Goal: Book appointment/travel/reservation

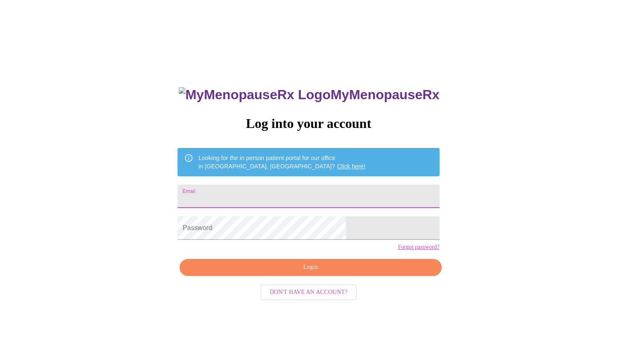
click at [307, 198] on input "Email" at bounding box center [309, 196] width 262 height 23
type input "[EMAIL_ADDRESS][DOMAIN_NAME]"
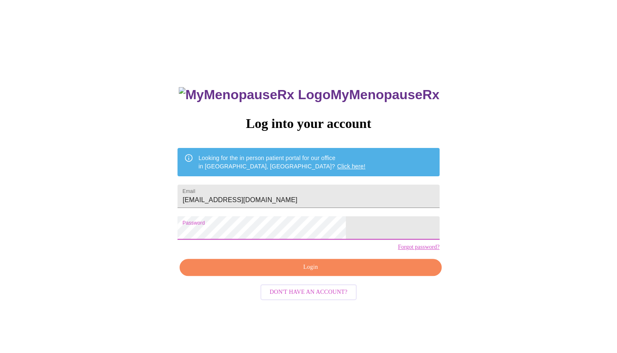
click at [308, 273] on span "Login" at bounding box center [310, 267] width 243 height 10
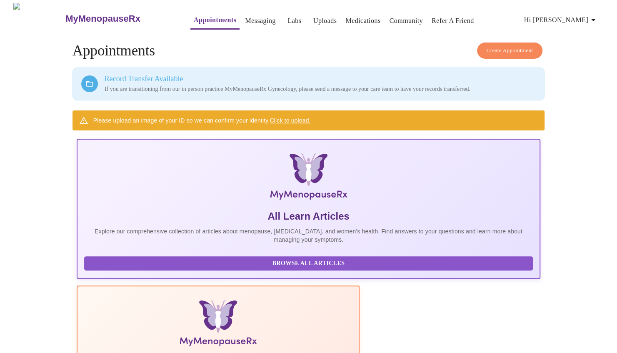
scroll to position [27, 0]
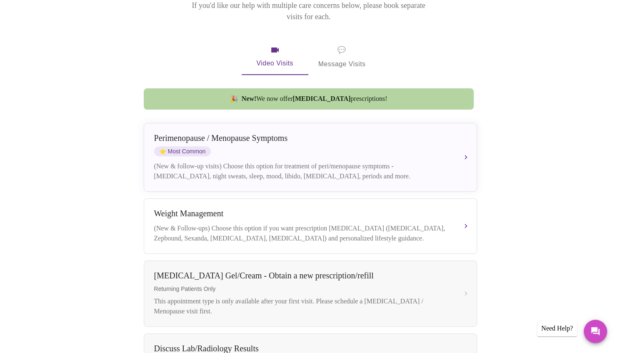
scroll to position [104, 0]
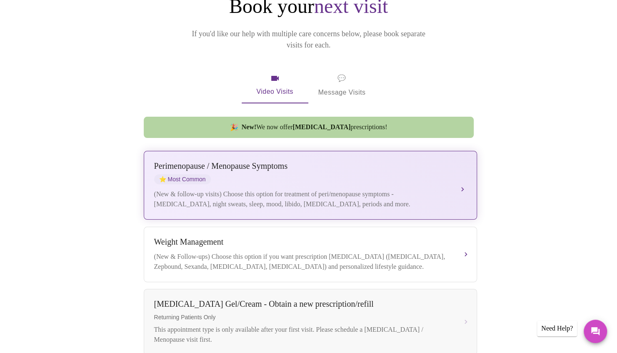
click at [251, 161] on div "Perimenopause / Menopause Symptoms" at bounding box center [302, 166] width 296 height 10
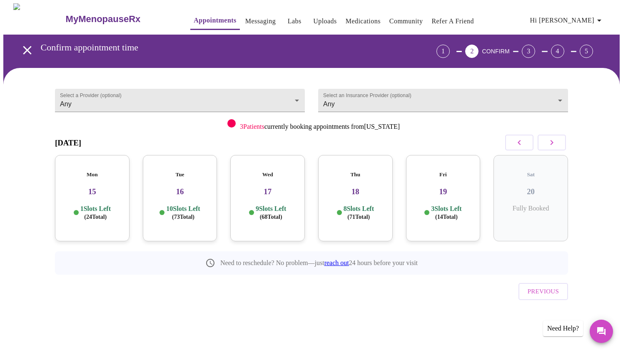
click at [368, 189] on div "Thu 18 8 Slots Left ( 71 Total)" at bounding box center [355, 198] width 75 height 86
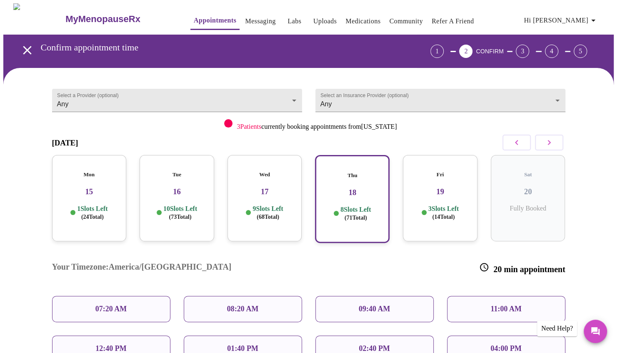
scroll to position [83, 0]
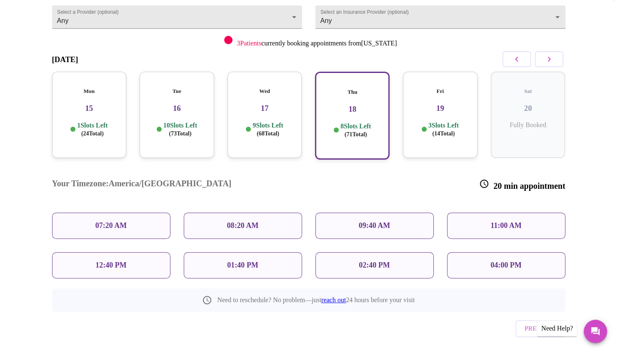
click at [381, 261] on p "02:40 PM" at bounding box center [374, 265] width 31 height 9
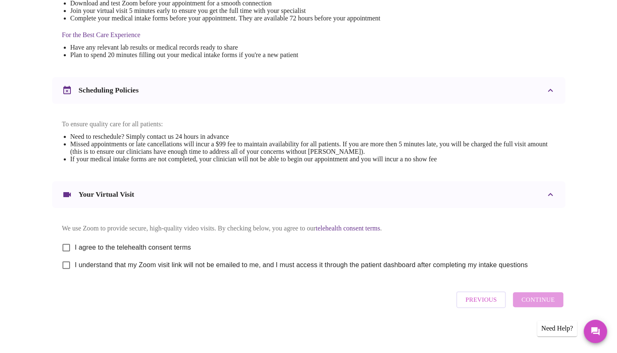
scroll to position [250, 0]
click at [68, 243] on input "I agree to the telehealth consent terms" at bounding box center [67, 248] width 18 height 18
checkbox input "true"
click at [65, 265] on input "I understand that my Zoom visit link will not be emailed to me, and I must acce…" at bounding box center [67, 265] width 18 height 18
checkbox input "true"
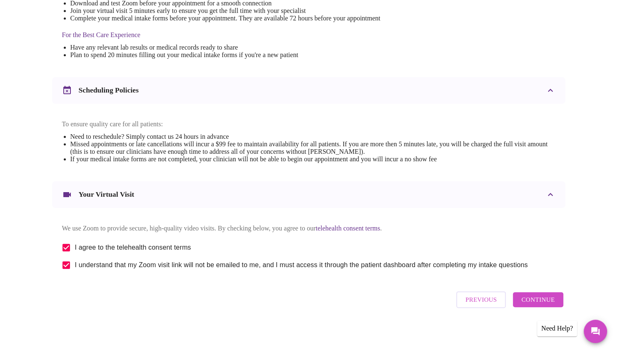
click at [534, 303] on span "Continue" at bounding box center [537, 299] width 33 height 11
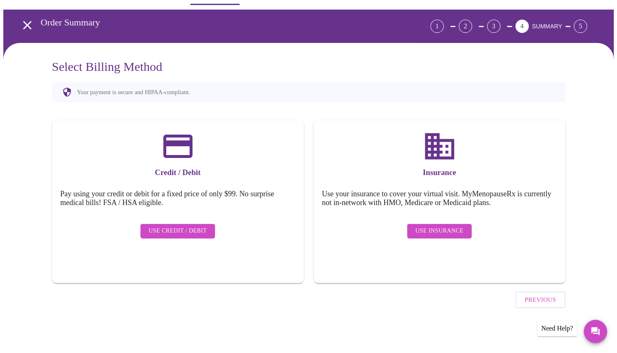
scroll to position [2, 0]
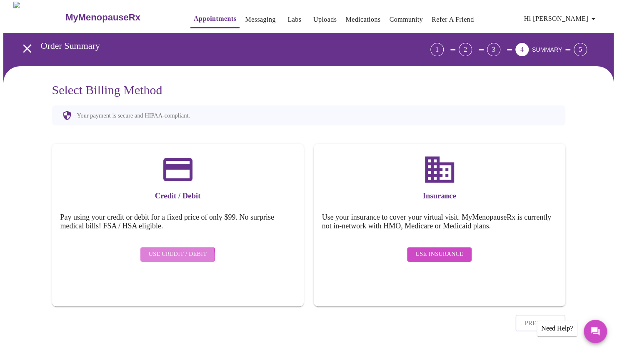
click at [176, 250] on span "Use Credit / Debit" at bounding box center [178, 254] width 58 height 10
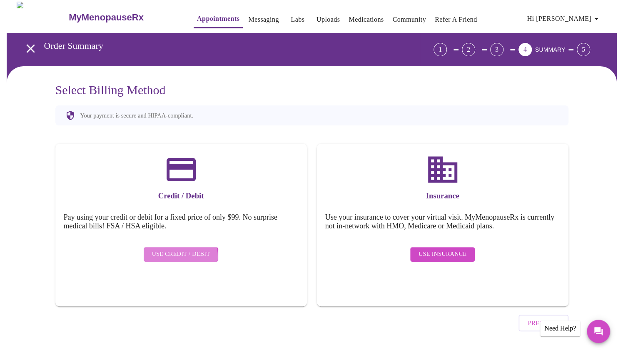
scroll to position [0, 0]
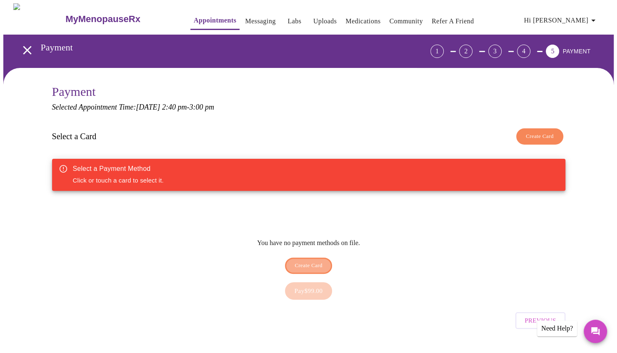
click at [317, 261] on span "Create Card" at bounding box center [309, 266] width 28 height 10
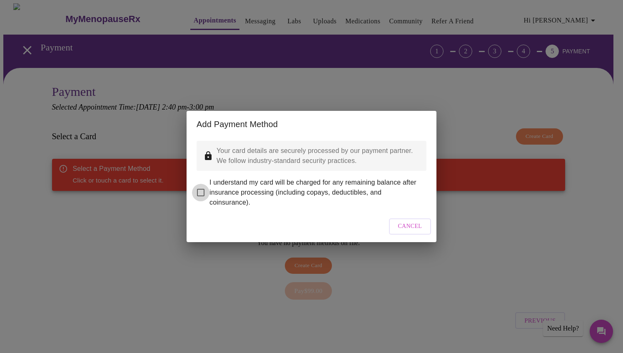
click at [198, 185] on input "I understand my card will be charged for any remaining balance after insurance …" at bounding box center [201, 193] width 18 height 18
checkbox input "true"
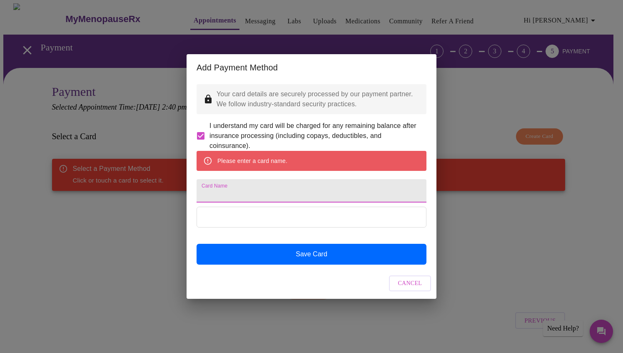
click at [255, 193] on input "Card Name" at bounding box center [312, 190] width 230 height 23
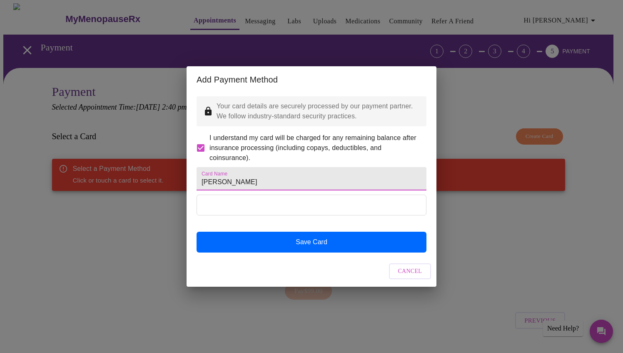
type input "[PERSON_NAME]"
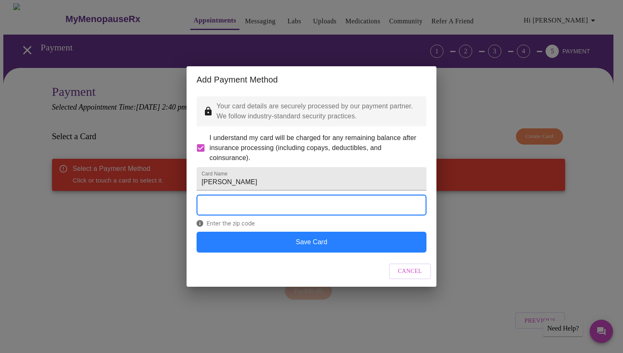
click at [287, 249] on button "Save Card" at bounding box center [312, 242] width 230 height 21
click at [333, 248] on button "Save Card" at bounding box center [312, 242] width 230 height 21
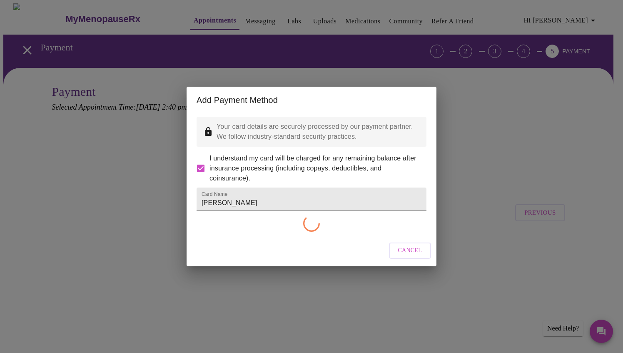
checkbox input "false"
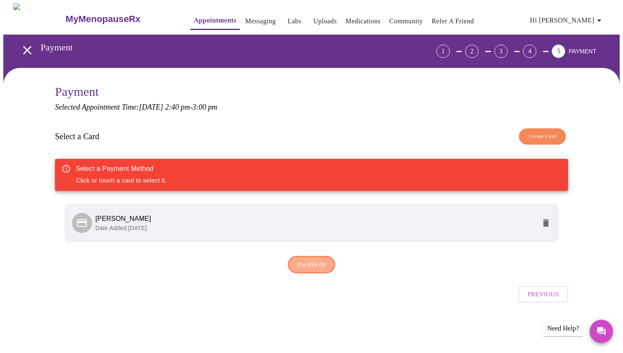
click at [310, 268] on span "Pay $99.00" at bounding box center [312, 264] width 28 height 11
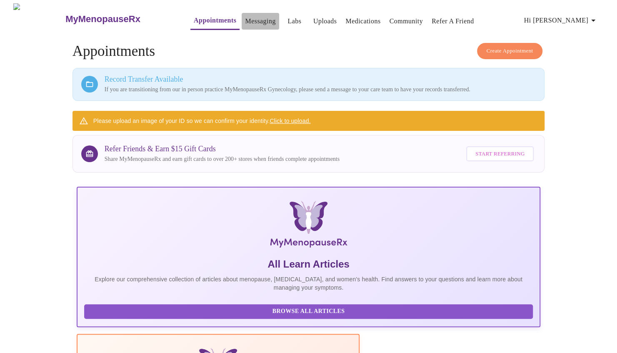
click at [248, 15] on link "Messaging" at bounding box center [260, 21] width 30 height 12
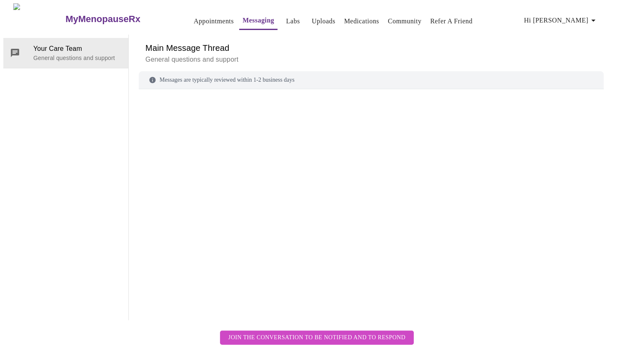
scroll to position [31, 0]
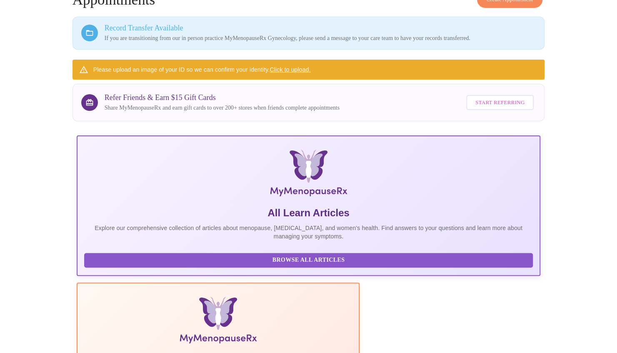
scroll to position [169, 0]
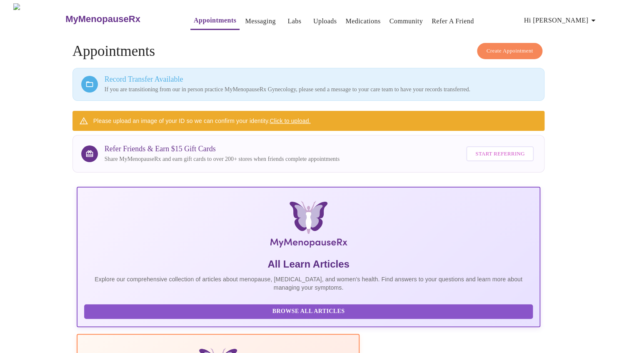
scroll to position [1, 0]
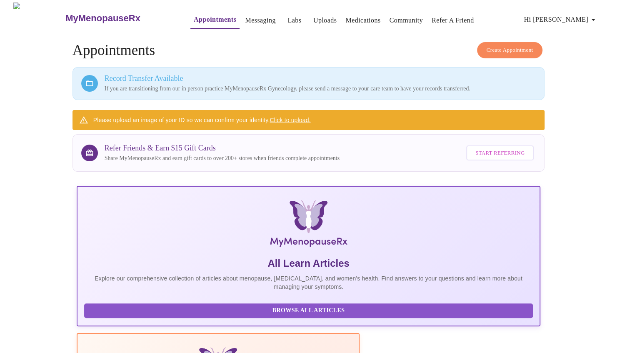
click at [574, 17] on span "Hi [PERSON_NAME]" at bounding box center [561, 20] width 74 height 12
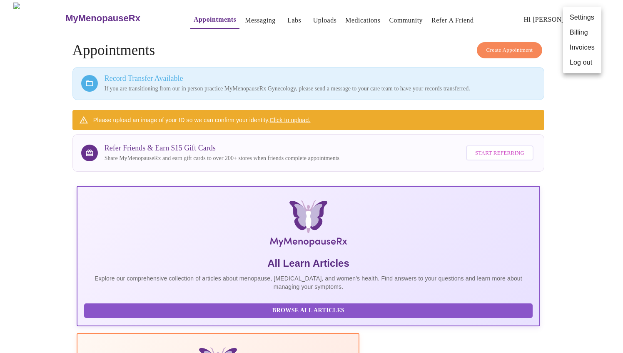
click at [304, 116] on div at bounding box center [311, 176] width 623 height 353
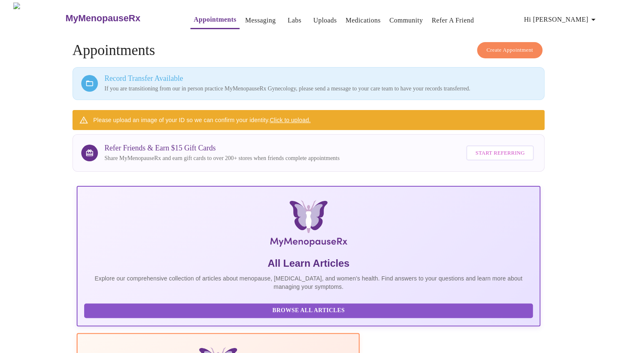
click at [298, 117] on link "Click to upload." at bounding box center [290, 120] width 41 height 7
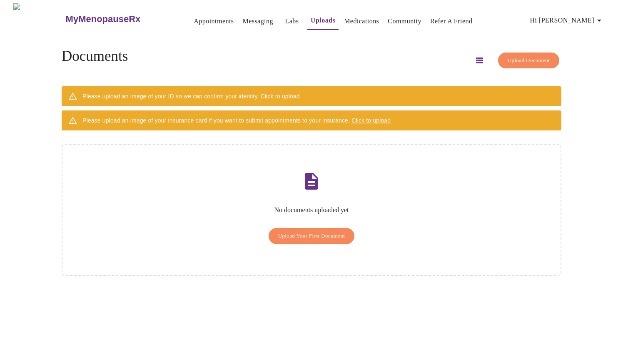
click at [201, 21] on link "Appointments" at bounding box center [214, 21] width 40 height 12
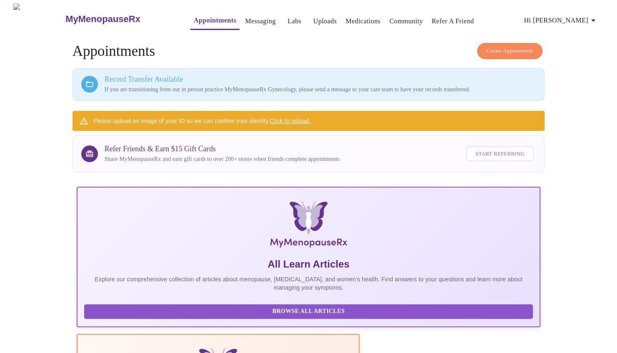
click at [316, 15] on link "Uploads" at bounding box center [325, 21] width 24 height 12
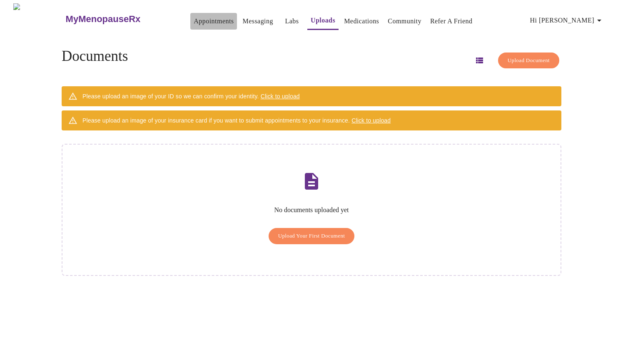
click at [194, 15] on link "Appointments" at bounding box center [214, 21] width 40 height 12
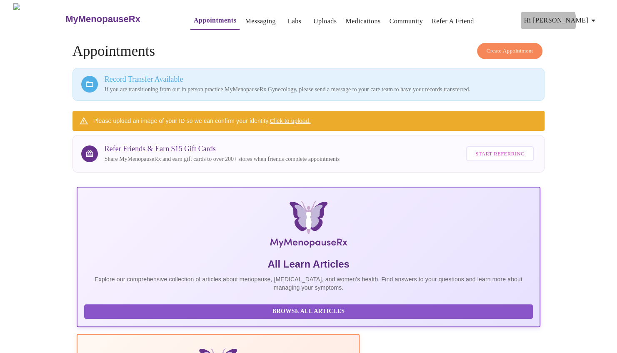
click at [587, 18] on span "Hi [PERSON_NAME]" at bounding box center [561, 21] width 74 height 12
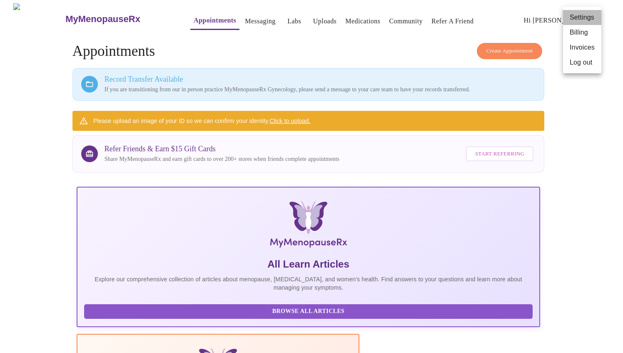
click at [586, 19] on li "Settings" at bounding box center [582, 17] width 38 height 15
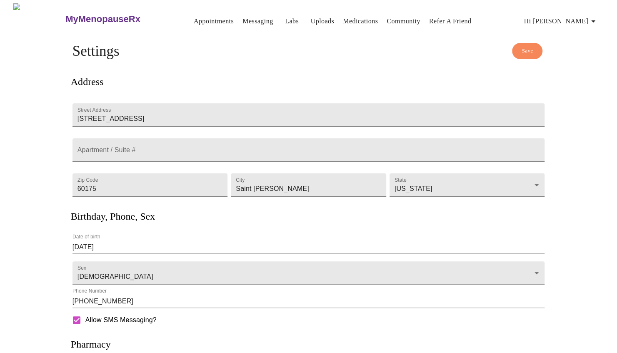
click at [533, 48] on span "Save" at bounding box center [527, 51] width 11 height 10
